Goal: Task Accomplishment & Management: Use online tool/utility

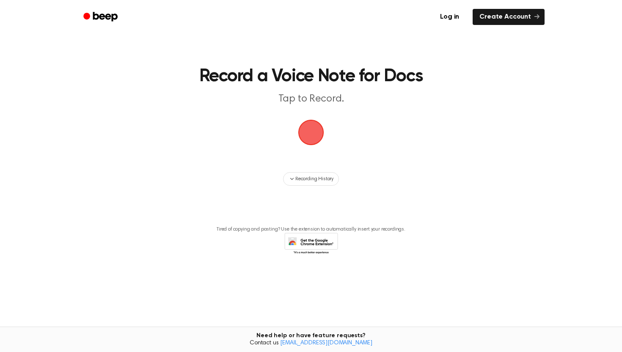
click at [319, 127] on span "button" at bounding box center [311, 133] width 26 height 26
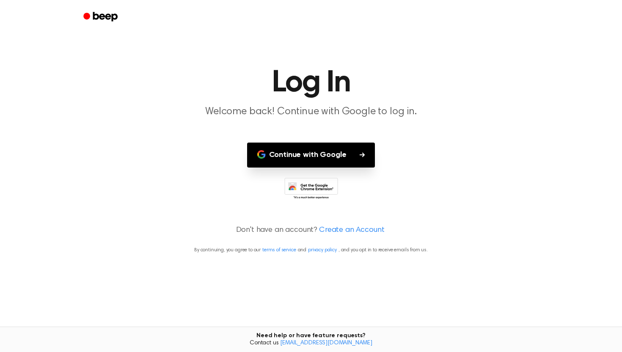
click at [311, 152] on button "Continue with Google" at bounding box center [311, 155] width 128 height 25
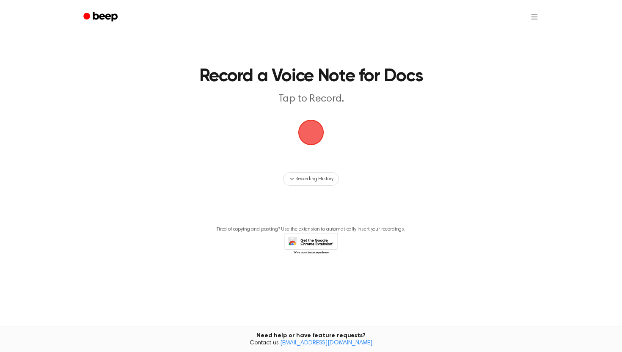
click at [324, 126] on span "button" at bounding box center [311, 133] width 26 height 26
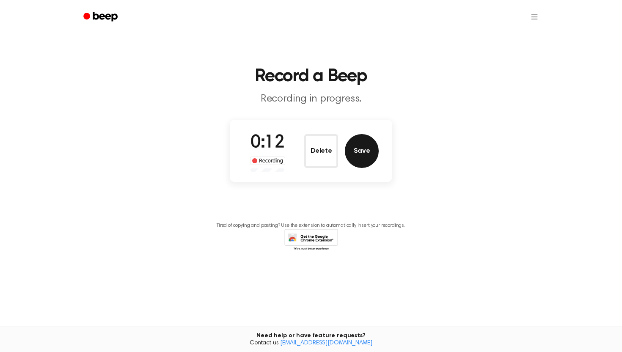
click at [376, 146] on button "Save" at bounding box center [362, 151] width 34 height 34
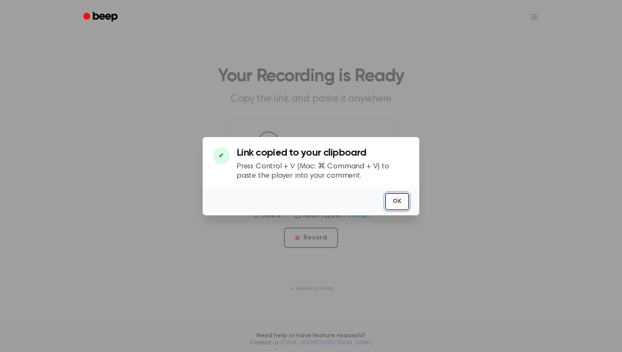
click at [394, 200] on button "OK" at bounding box center [397, 201] width 24 height 17
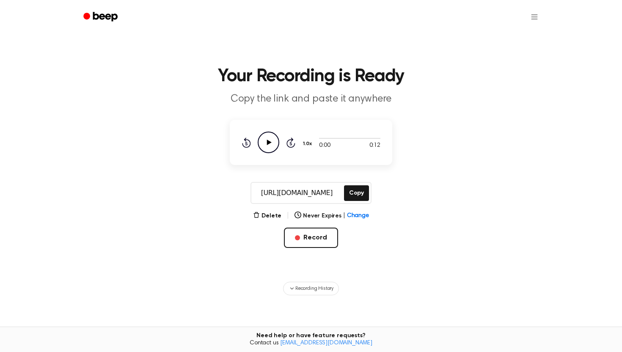
click at [262, 141] on icon "Play Audio" at bounding box center [269, 143] width 22 height 22
click at [540, 17] on html "Your Recording is Ready Copy the link and paste it anywhere 0:10 0:12 1.0x Rewi…" at bounding box center [311, 215] width 622 height 430
click at [268, 214] on html "Your Recording is Ready Copy the link and paste it anywhere 0:12 0:12 1.0x Rewi…" at bounding box center [311, 215] width 622 height 430
click at [276, 218] on button "Delete" at bounding box center [267, 216] width 28 height 9
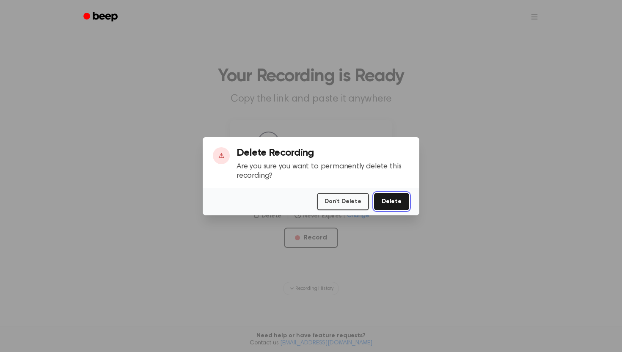
click at [394, 193] on button "Delete" at bounding box center [391, 201] width 35 height 17
click at [392, 196] on button "Delete" at bounding box center [391, 201] width 35 height 17
